Goal: Information Seeking & Learning: Learn about a topic

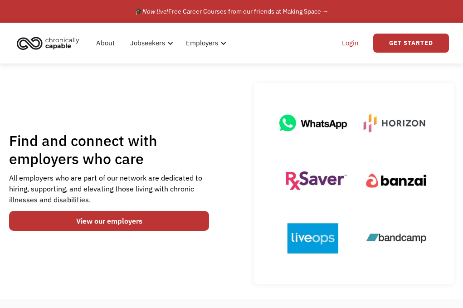
click at [355, 40] on link "Login" at bounding box center [351, 43] width 28 height 29
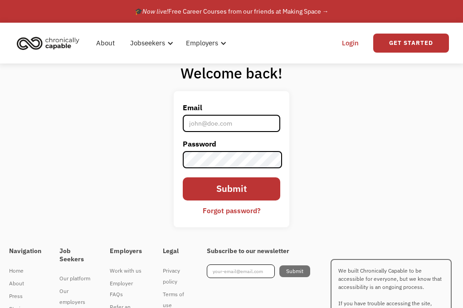
type input "[EMAIL_ADDRESS][DOMAIN_NAME]"
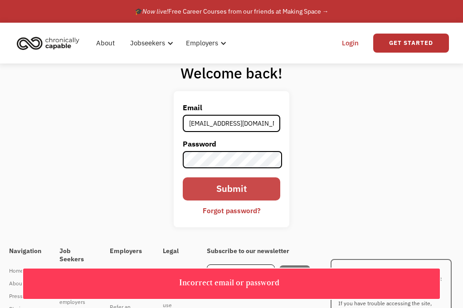
click at [231, 192] on input "Submit" at bounding box center [232, 188] width 98 height 23
click at [229, 190] on input "Submit" at bounding box center [232, 188] width 98 height 23
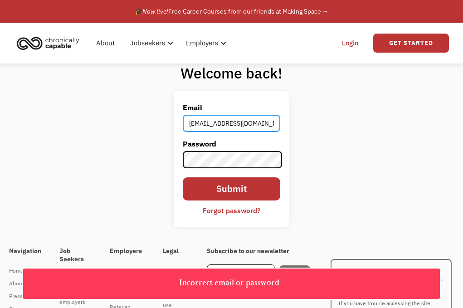
click at [248, 128] on input "olrastello@gmail.com" at bounding box center [232, 123] width 98 height 17
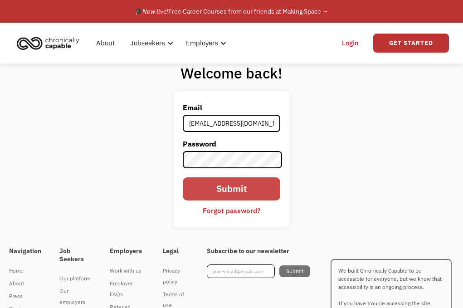
click at [238, 187] on input "Submit" at bounding box center [232, 188] width 98 height 23
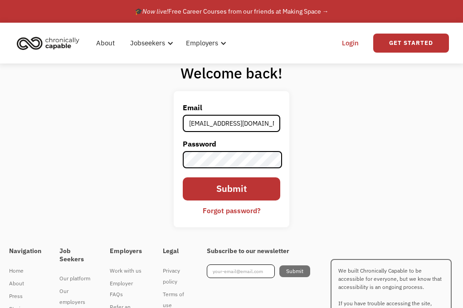
click at [355, 163] on div "Welcome back! Email olrastello@gmail.com Password Submit Forgot password? Thank…" at bounding box center [231, 149] width 463 height 171
click at [225, 189] on input "Submit" at bounding box center [232, 188] width 98 height 23
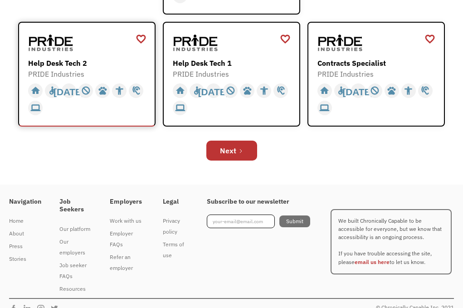
scroll to position [475, 0]
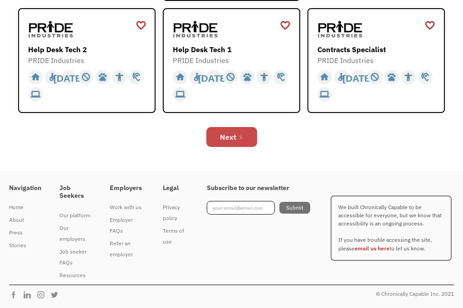
click at [236, 133] on link "Next" at bounding box center [232, 137] width 51 height 20
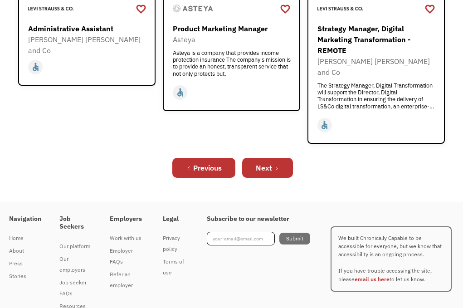
scroll to position [497, 0]
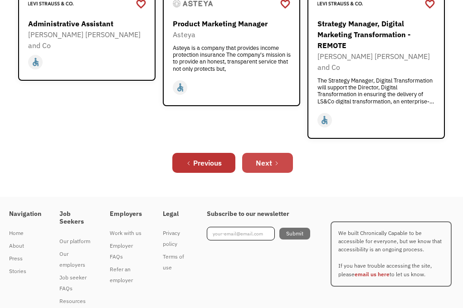
click at [257, 157] on div "Next" at bounding box center [264, 162] width 16 height 11
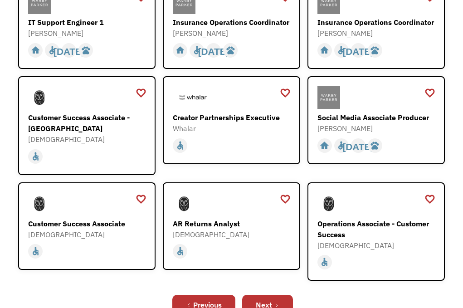
scroll to position [328, 0]
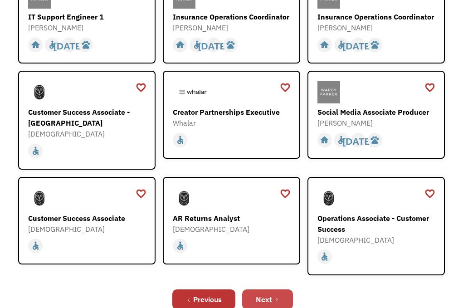
click at [270, 294] on div "Next" at bounding box center [264, 299] width 16 height 11
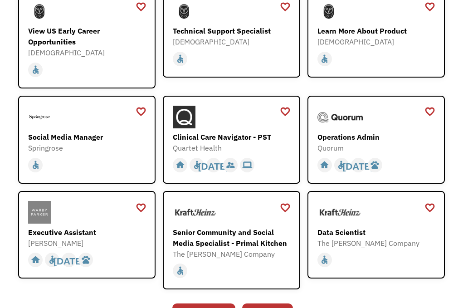
scroll to position [433, 0]
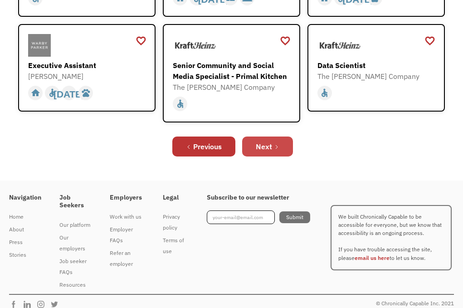
click at [278, 145] on icon "Next Page" at bounding box center [276, 146] width 5 height 5
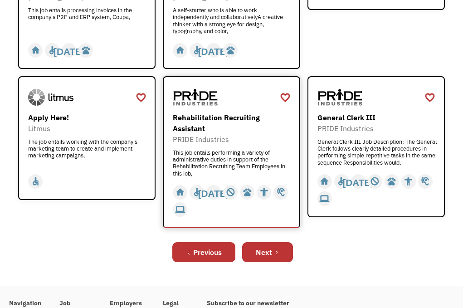
scroll to position [452, 0]
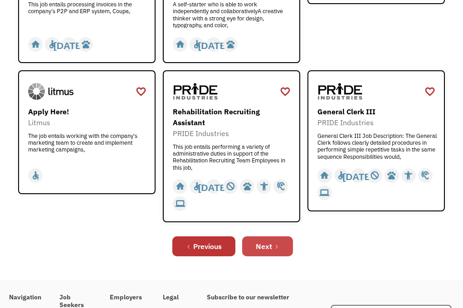
click at [263, 241] on div "Next" at bounding box center [264, 246] width 16 height 11
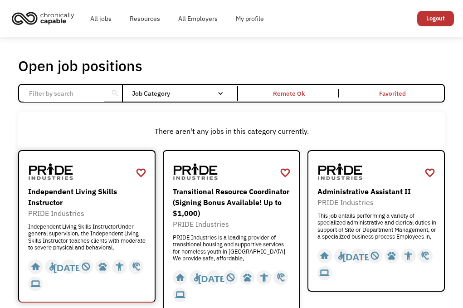
click at [118, 228] on div "Independent Living Skills InstructorUnder general supervision, the Independent …" at bounding box center [88, 236] width 120 height 27
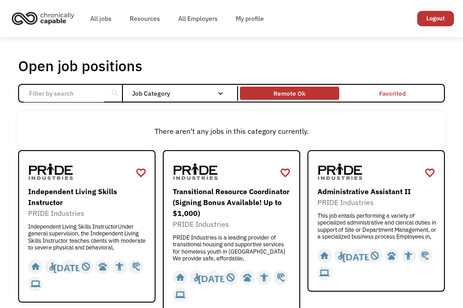
click at [312, 89] on div "Remote Ok" at bounding box center [289, 93] width 99 height 9
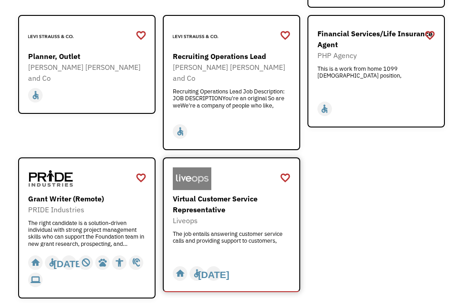
scroll to position [1486, 0]
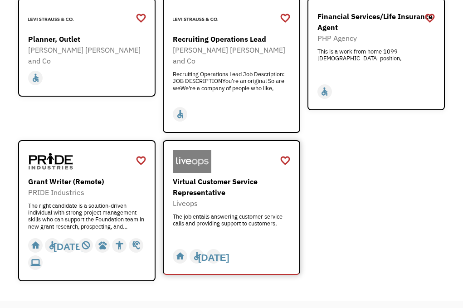
click at [245, 213] on div "The job entails answering customer service calls and providing support to custo…" at bounding box center [233, 226] width 120 height 27
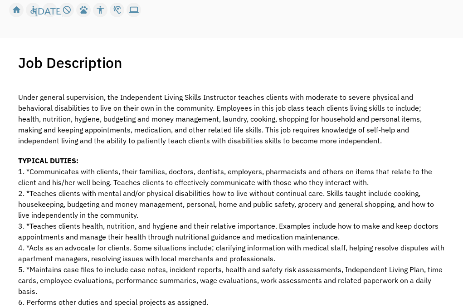
scroll to position [290, 0]
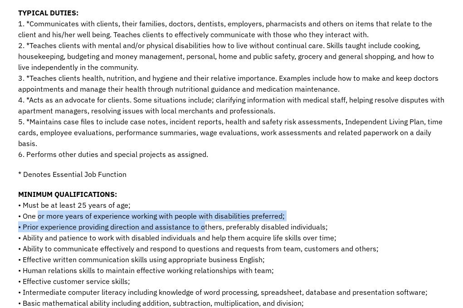
drag, startPoint x: 39, startPoint y: 216, endPoint x: 202, endPoint y: 231, distance: 162.8
click at [201, 231] on p "MINIMUM QUALIFICATIONS: • Must be at least 25 years of age; • One or more years…" at bounding box center [231, 254] width 427 height 131
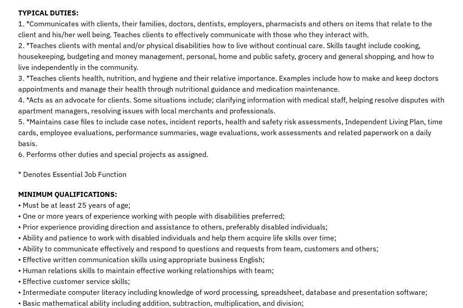
click at [199, 236] on p "MINIMUM QUALIFICATIONS: • Must be at least 25 years of age; • One or more years…" at bounding box center [231, 254] width 427 height 131
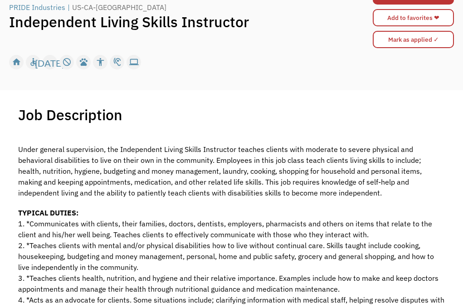
scroll to position [0, 0]
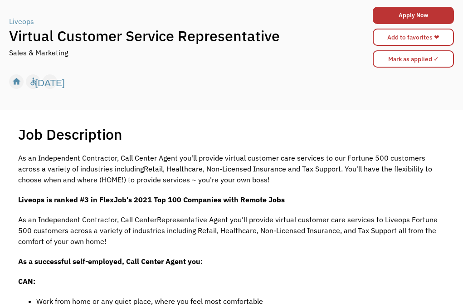
scroll to position [180, 0]
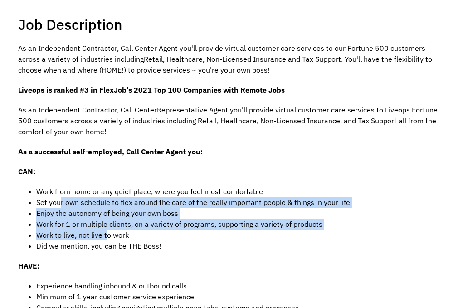
drag, startPoint x: 62, startPoint y: 198, endPoint x: 107, endPoint y: 231, distance: 55.6
click at [107, 231] on ul "Work from home or any quiet place, where you feel most comfortable Set your own…" at bounding box center [231, 218] width 427 height 65
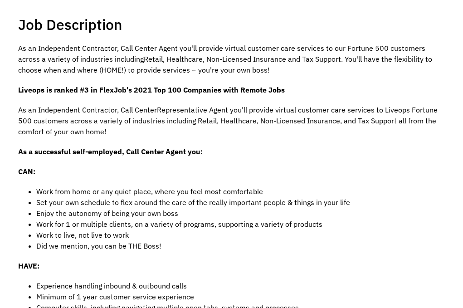
click at [111, 241] on li "Did we mention, you can be THE Boss!" at bounding box center [240, 246] width 408 height 11
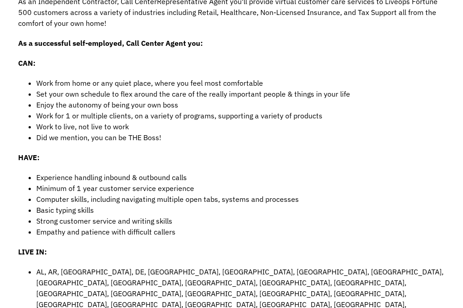
scroll to position [289, 0]
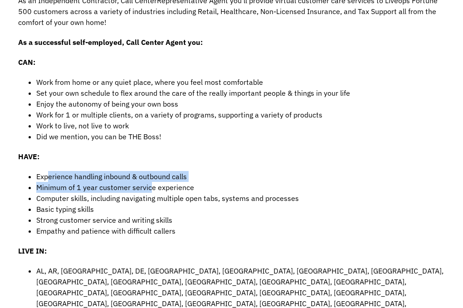
drag, startPoint x: 49, startPoint y: 175, endPoint x: 152, endPoint y: 188, distance: 103.9
click at [152, 188] on ul "Experience handling inbound & outbound calls Minimum of 1 year customer service…" at bounding box center [231, 203] width 427 height 65
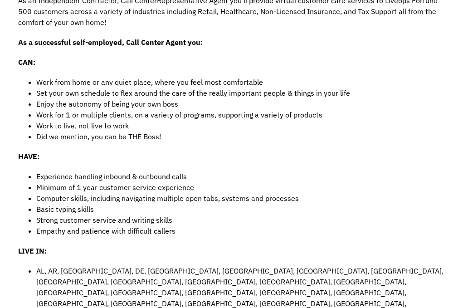
click at [152, 207] on li "Basic typing skills" at bounding box center [240, 209] width 408 height 11
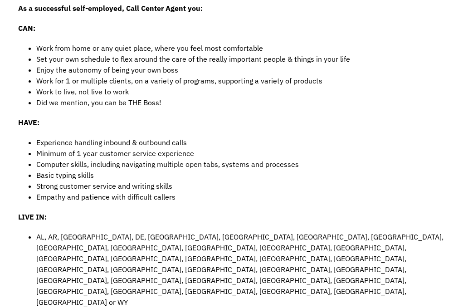
scroll to position [324, 0]
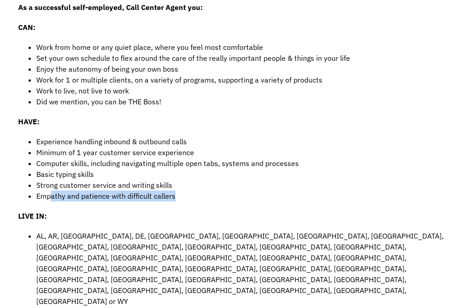
drag, startPoint x: 49, startPoint y: 197, endPoint x: 192, endPoint y: 194, distance: 142.6
click at [192, 194] on li "Empathy and patience with difficult callers" at bounding box center [240, 196] width 408 height 11
click at [184, 195] on li "Empathy and patience with difficult callers" at bounding box center [240, 196] width 408 height 11
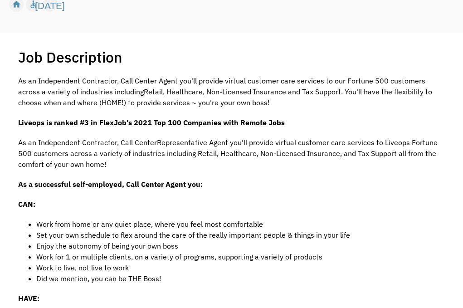
scroll to position [0, 0]
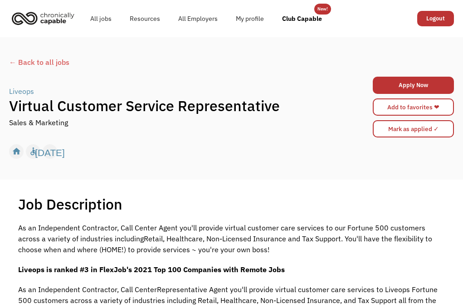
click at [46, 62] on div "← Back to all jobs" at bounding box center [231, 62] width 445 height 11
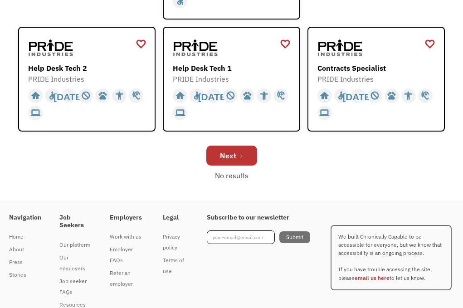
scroll to position [464, 0]
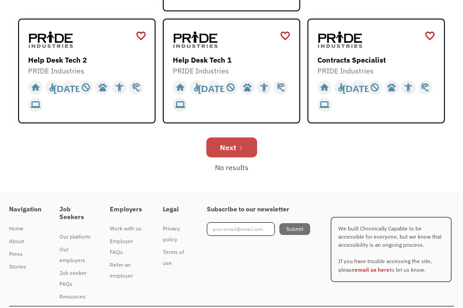
click at [249, 147] on link "Next" at bounding box center [232, 148] width 51 height 20
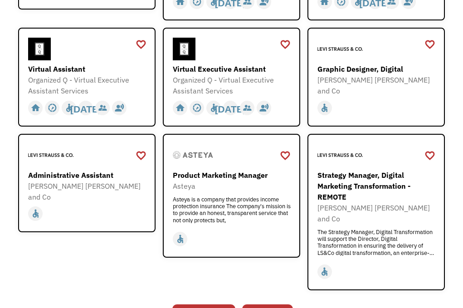
scroll to position [507, 0]
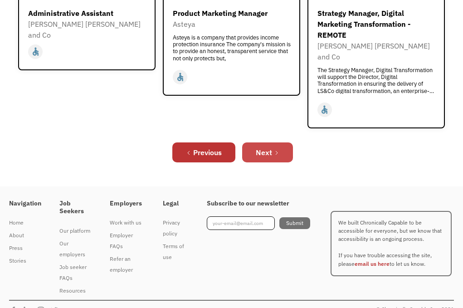
click at [266, 147] on div "Next" at bounding box center [264, 152] width 16 height 11
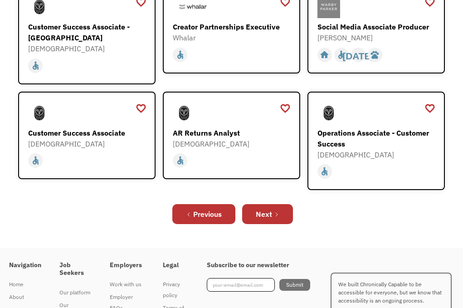
scroll to position [479, 0]
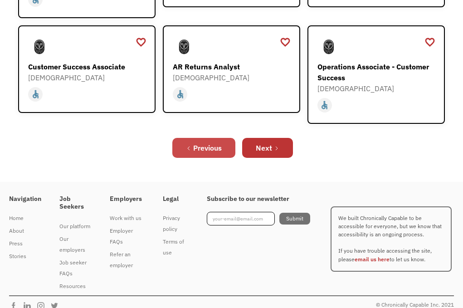
click at [204, 143] on div "Previous" at bounding box center [207, 148] width 29 height 11
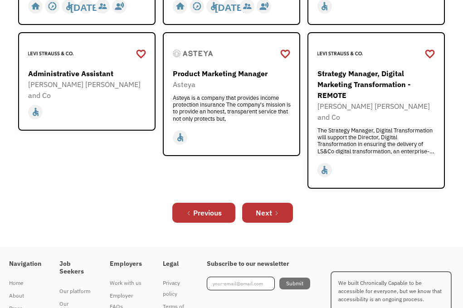
scroll to position [507, 0]
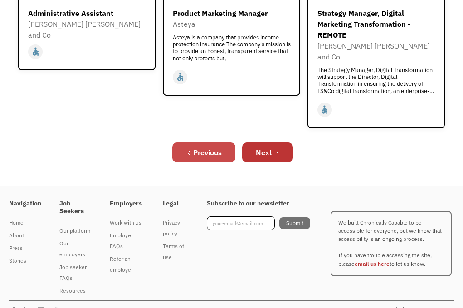
click at [196, 147] on div "Previous" at bounding box center [207, 152] width 29 height 11
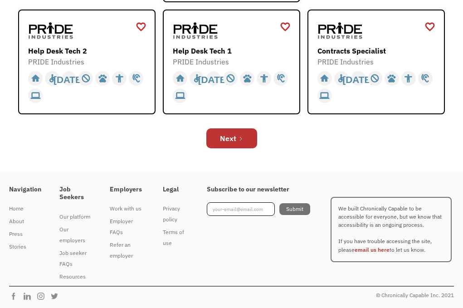
scroll to position [475, 0]
